Goal: Task Accomplishment & Management: Manage account settings

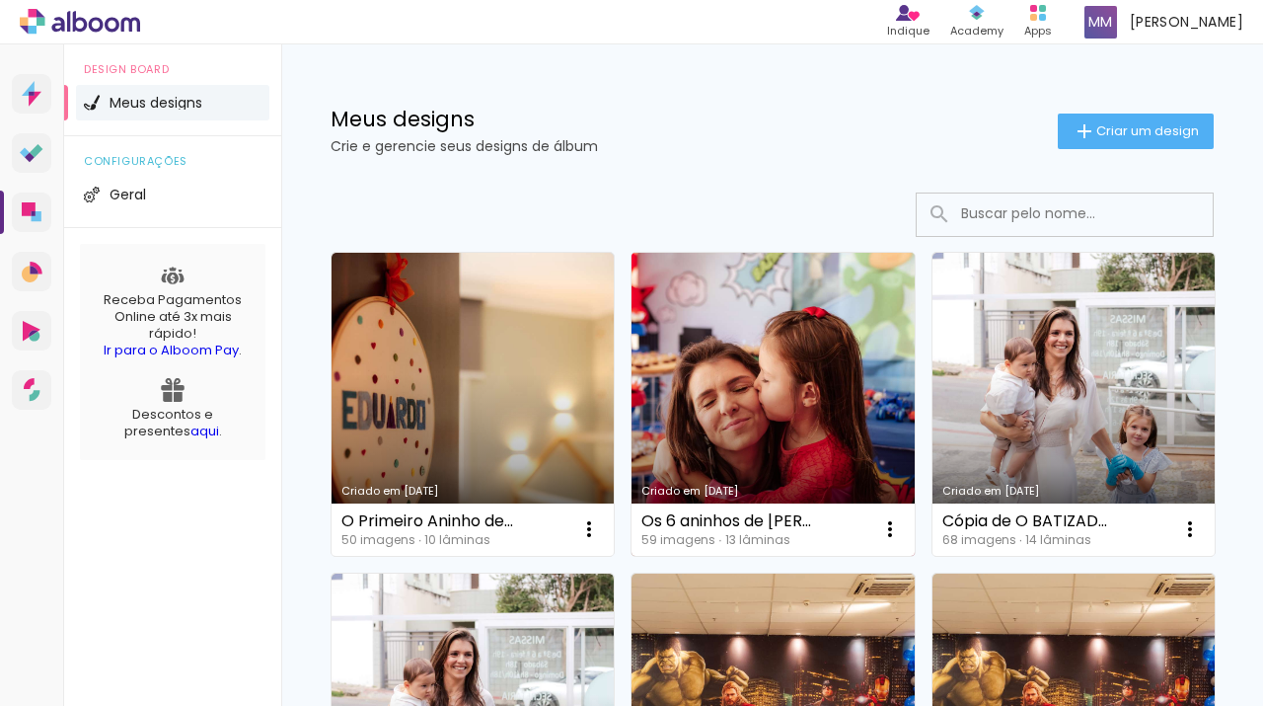
click at [744, 398] on link "Criado em [DATE]" at bounding box center [773, 404] width 282 height 303
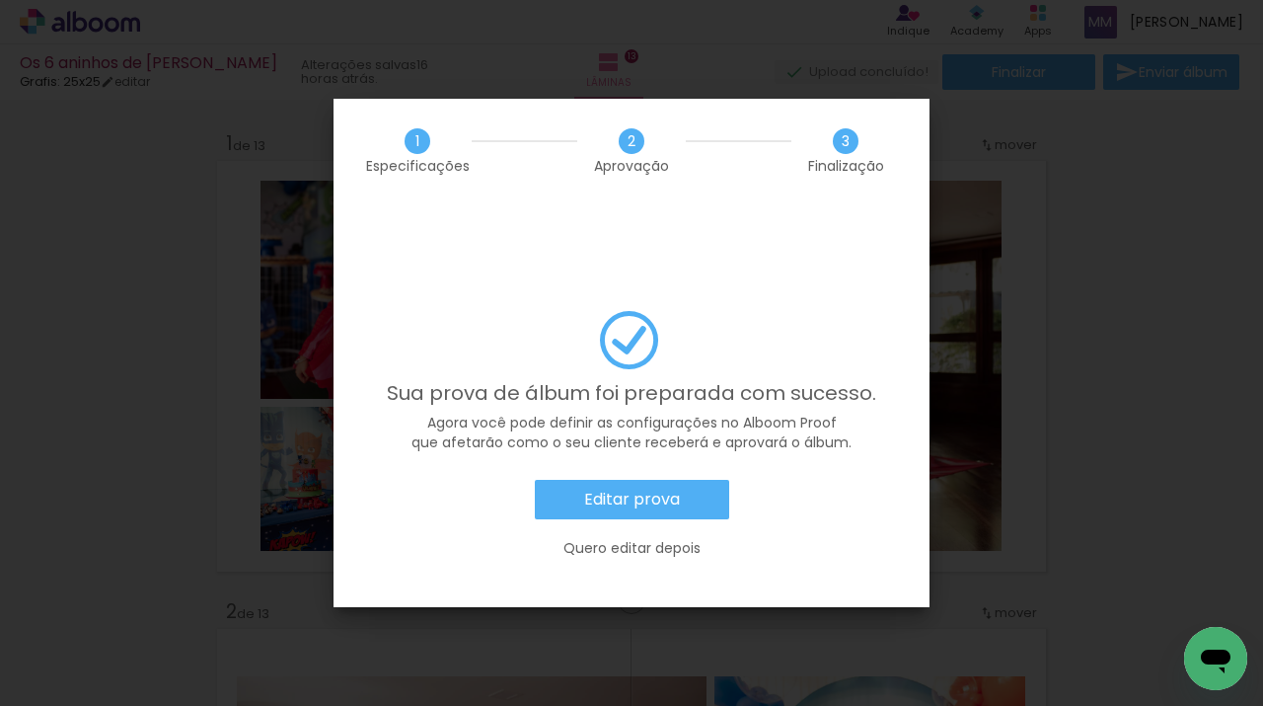
click at [0, 0] on slot "Editar prova" at bounding box center [0, 0] width 0 height 0
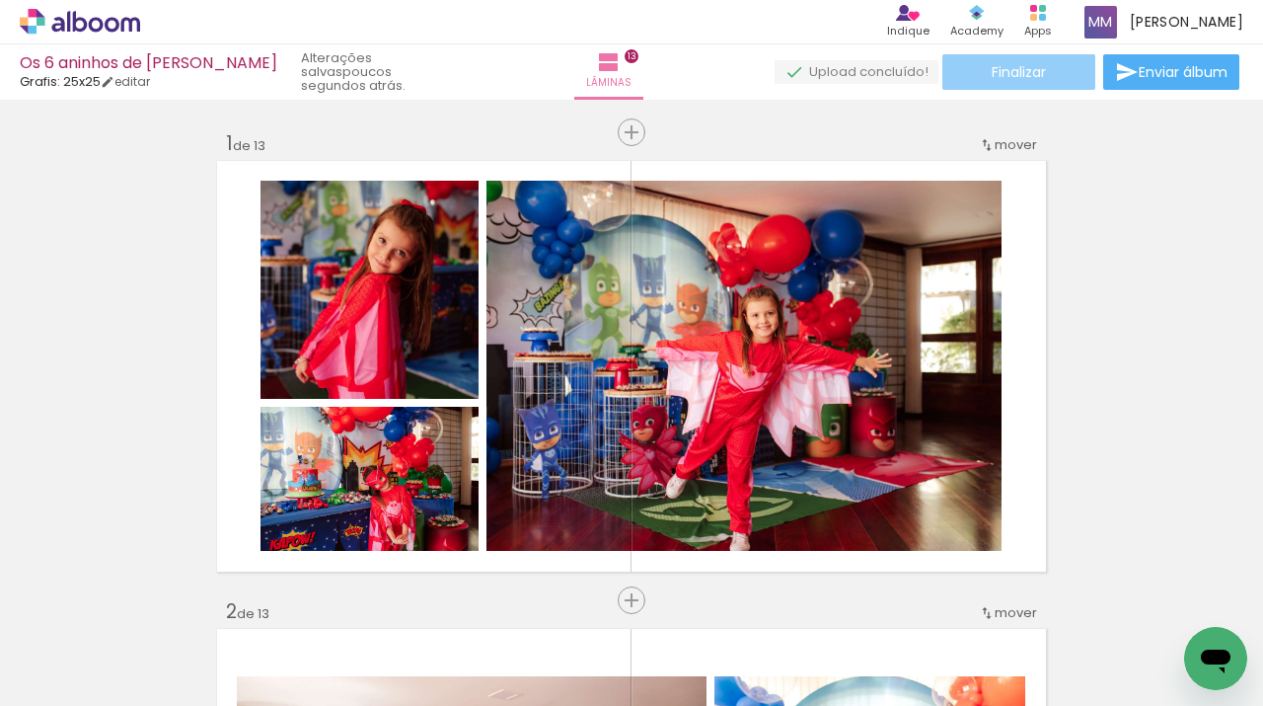
click at [1034, 76] on span "Finalizar" at bounding box center [1019, 72] width 54 height 14
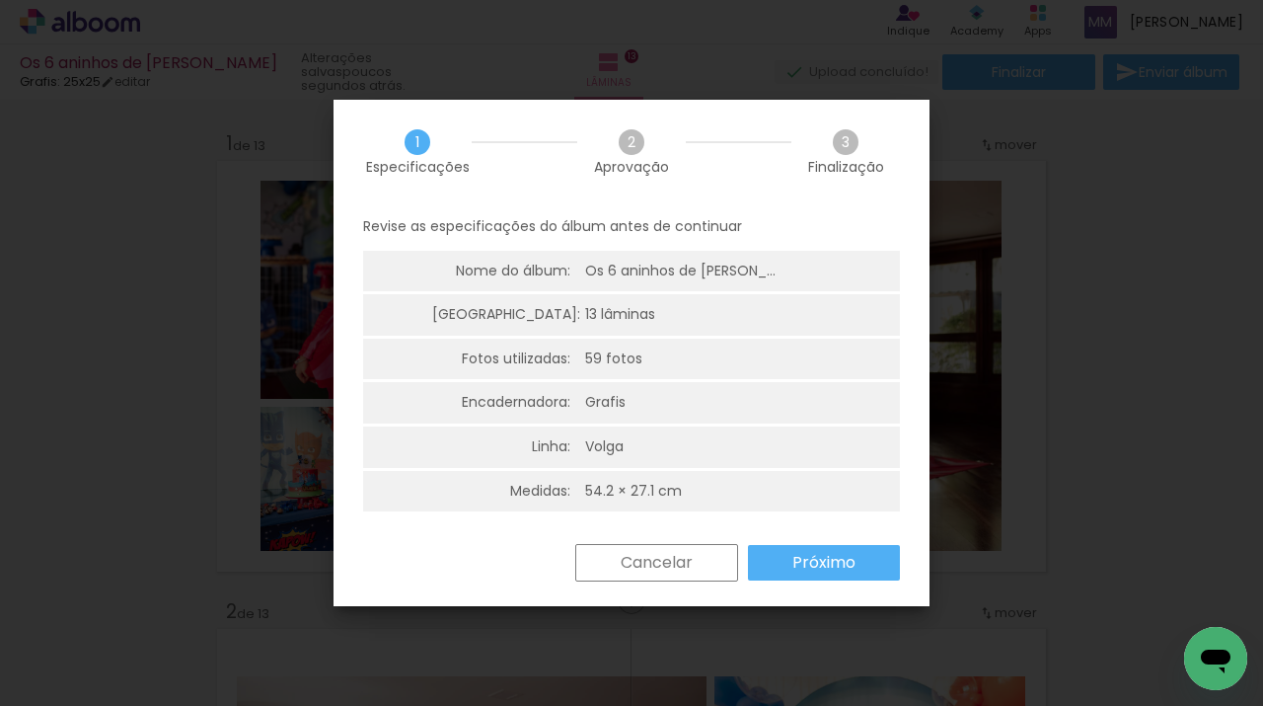
click at [0, 0] on slot "Próximo" at bounding box center [0, 0] width 0 height 0
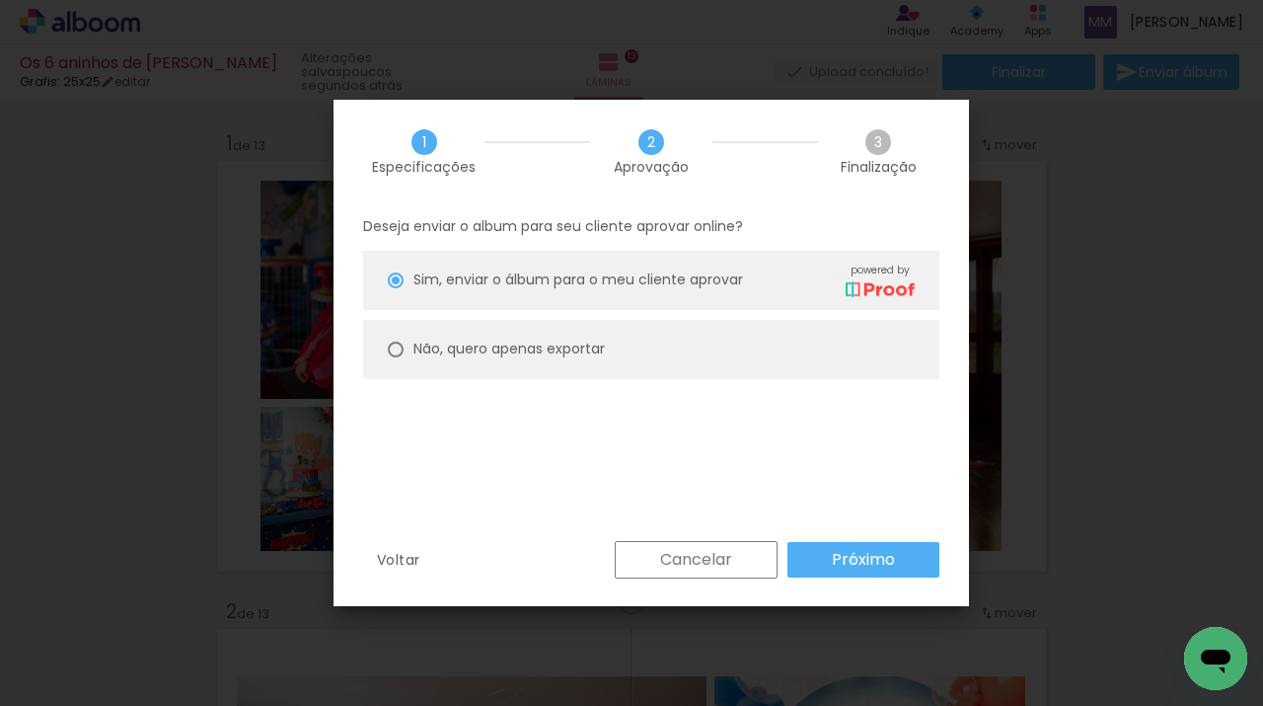
click at [0, 0] on slot "Próximo" at bounding box center [0, 0] width 0 height 0
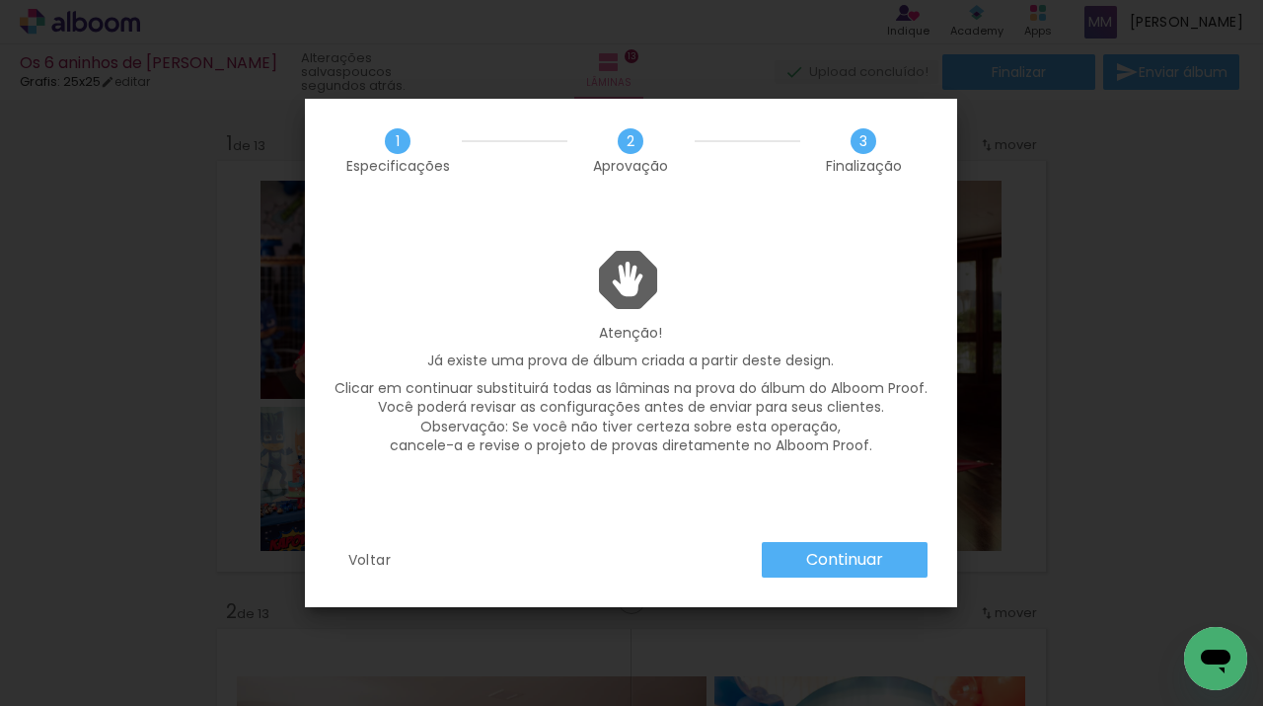
click at [0, 0] on slot "Voltar" at bounding box center [0, 0] width 0 height 0
